Goal: Find specific page/section: Find specific page/section

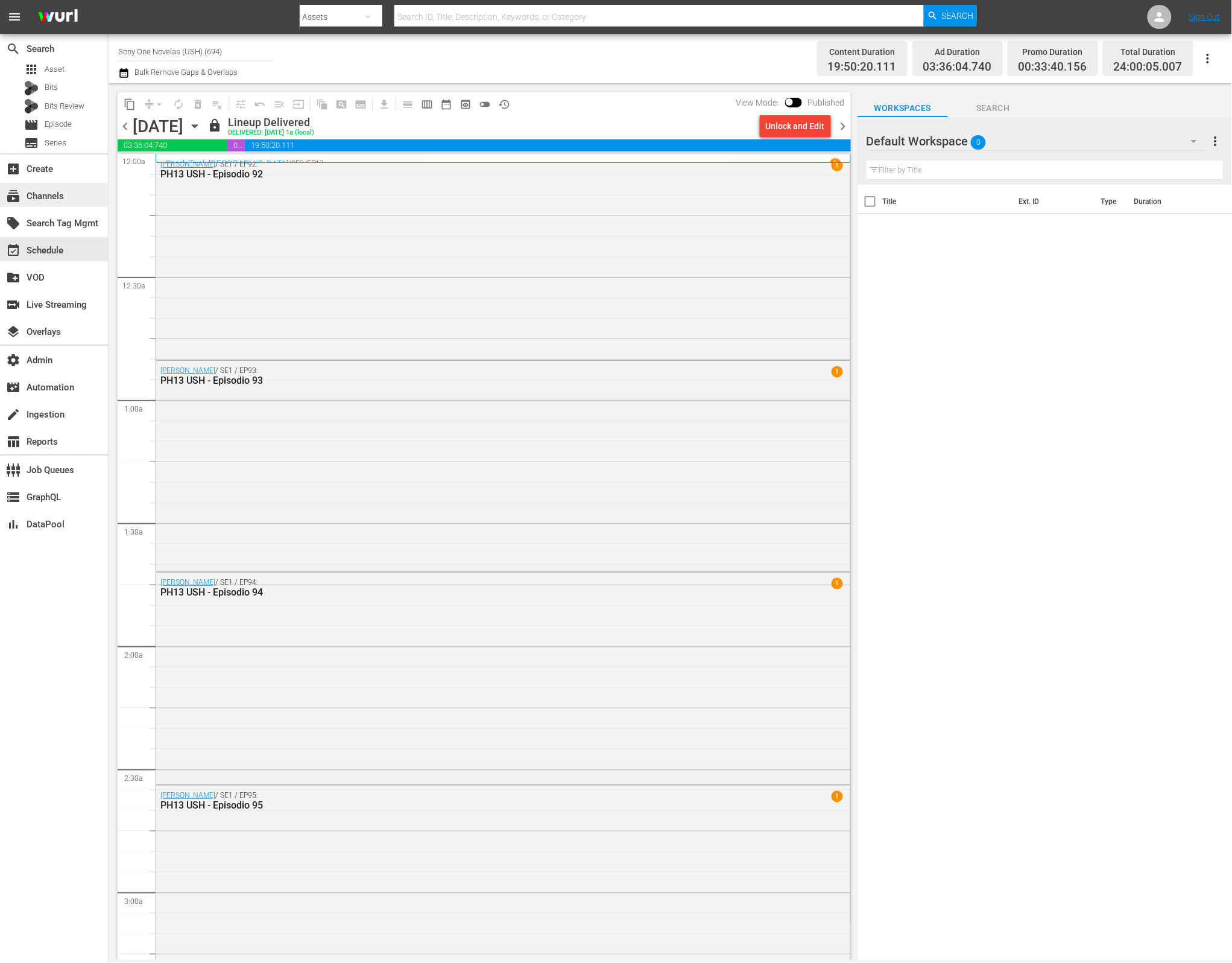
click at [74, 196] on div "subscriptions Channels" at bounding box center [54, 194] width 108 height 24
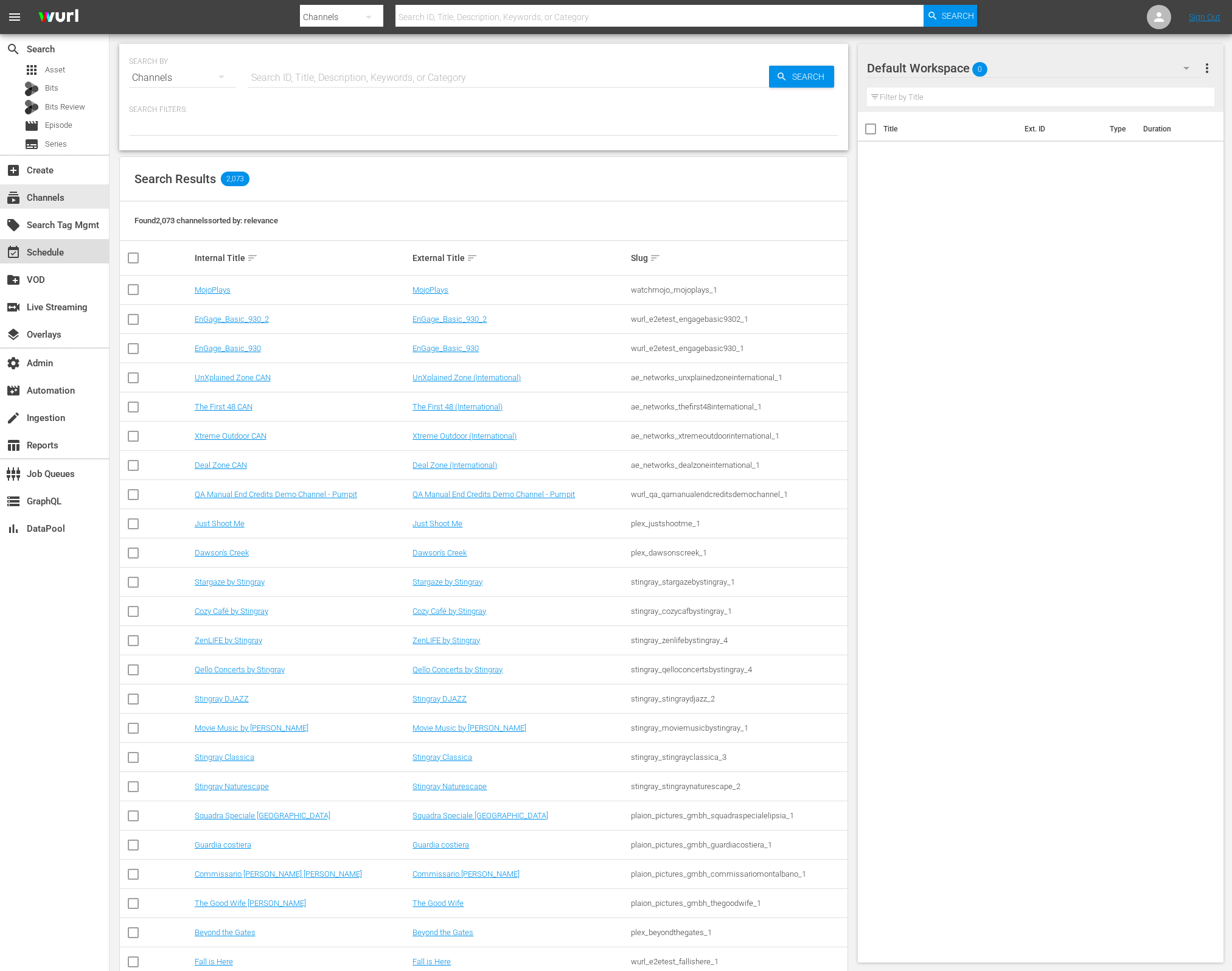
click at [68, 251] on div "event_available Schedule" at bounding box center [54, 251] width 109 height 24
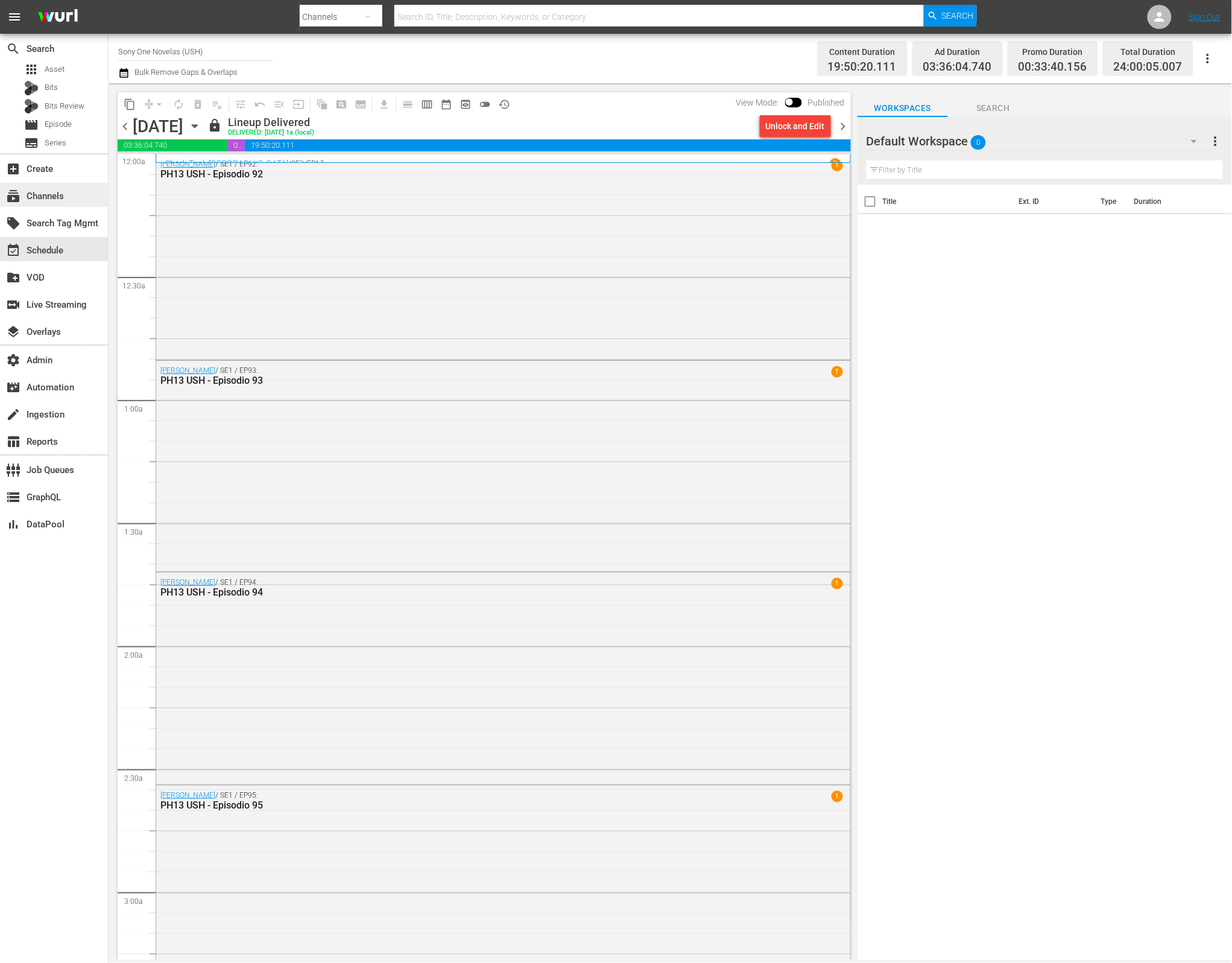
click at [61, 197] on div "subscriptions Channels" at bounding box center [34, 194] width 68 height 11
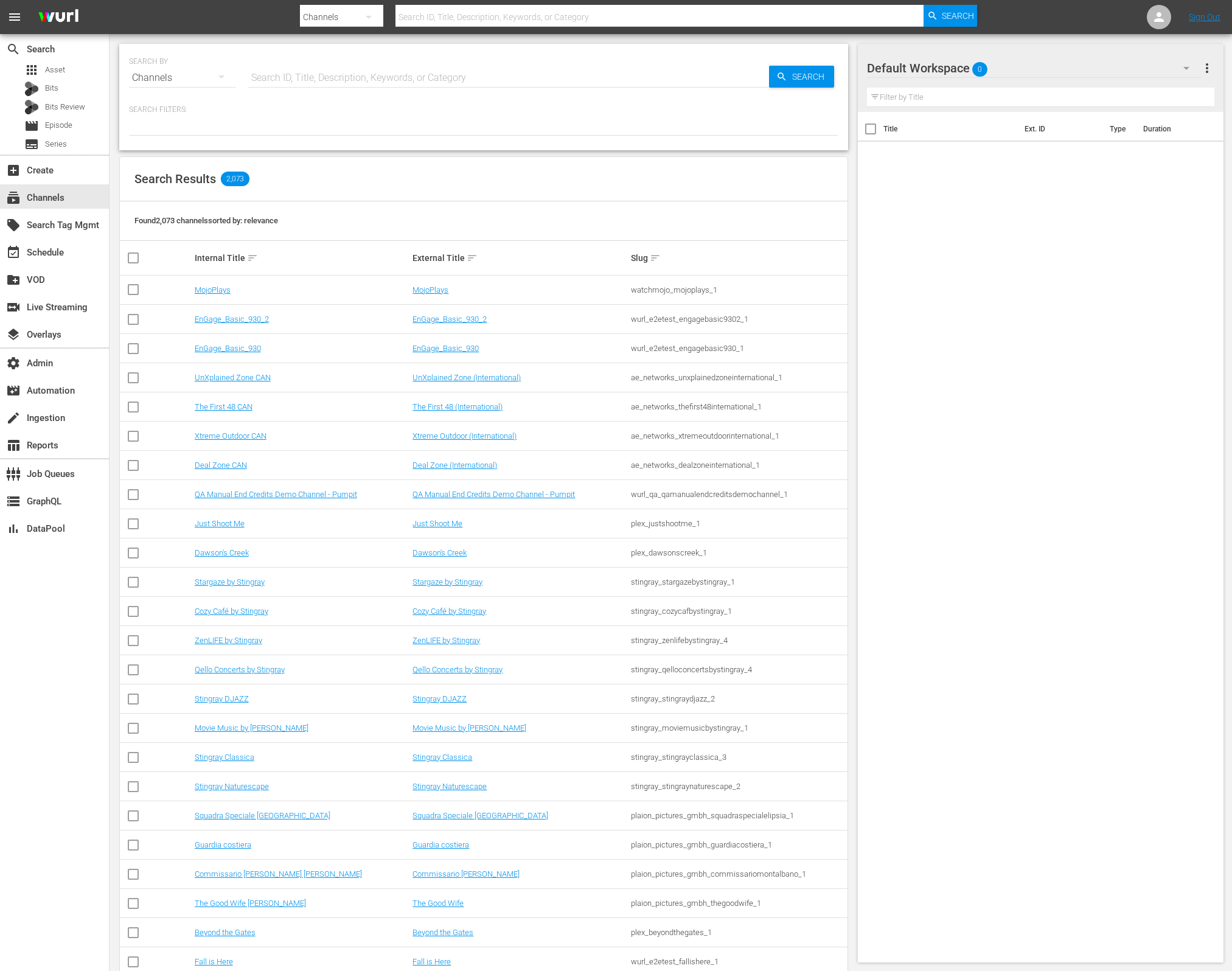
click at [871, 313] on div "Title Ext. ID Type Duration" at bounding box center [1041, 535] width 366 height 846
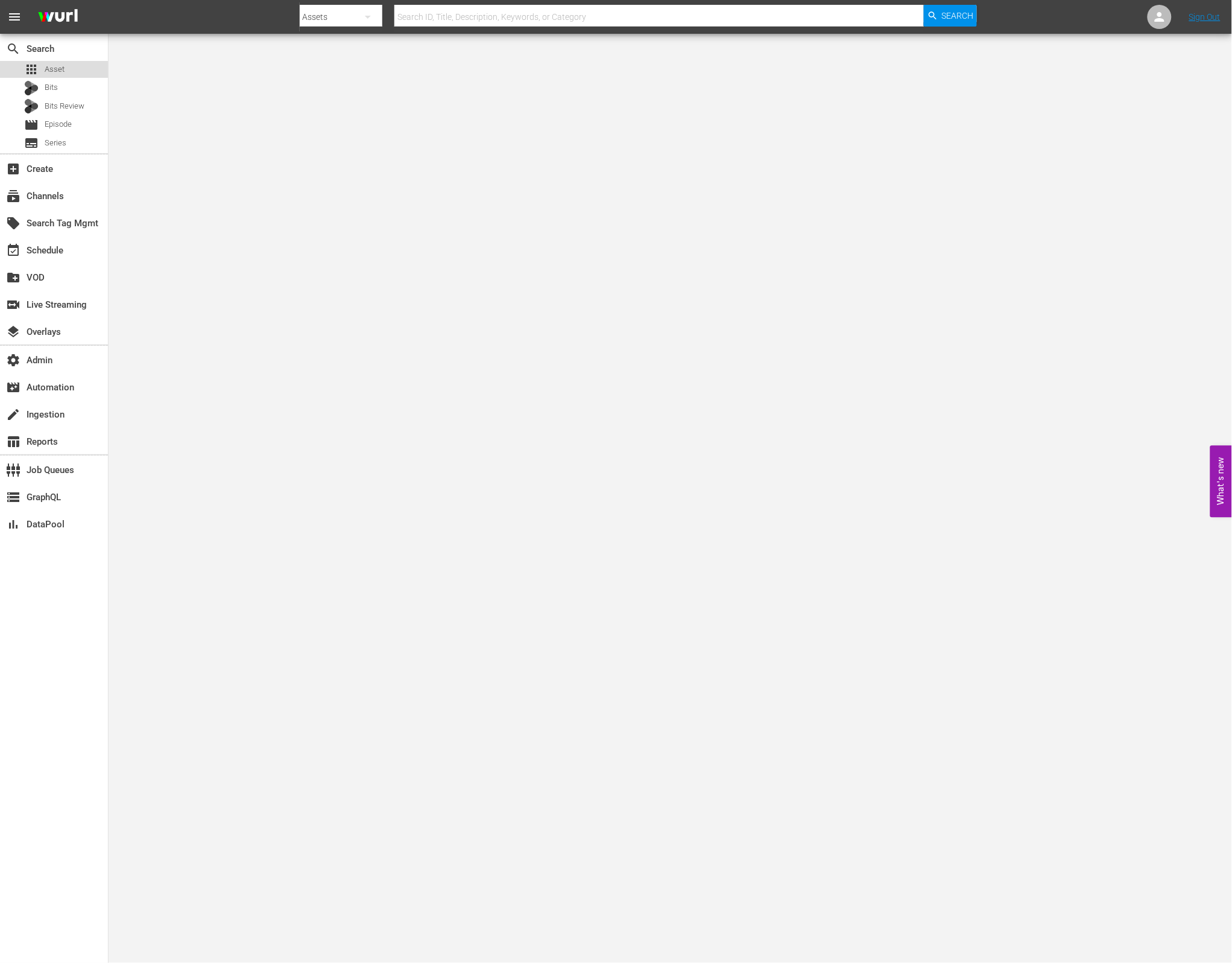
click at [78, 73] on div "apps Asset" at bounding box center [54, 69] width 108 height 17
